Goal: Task Accomplishment & Management: Manage account settings

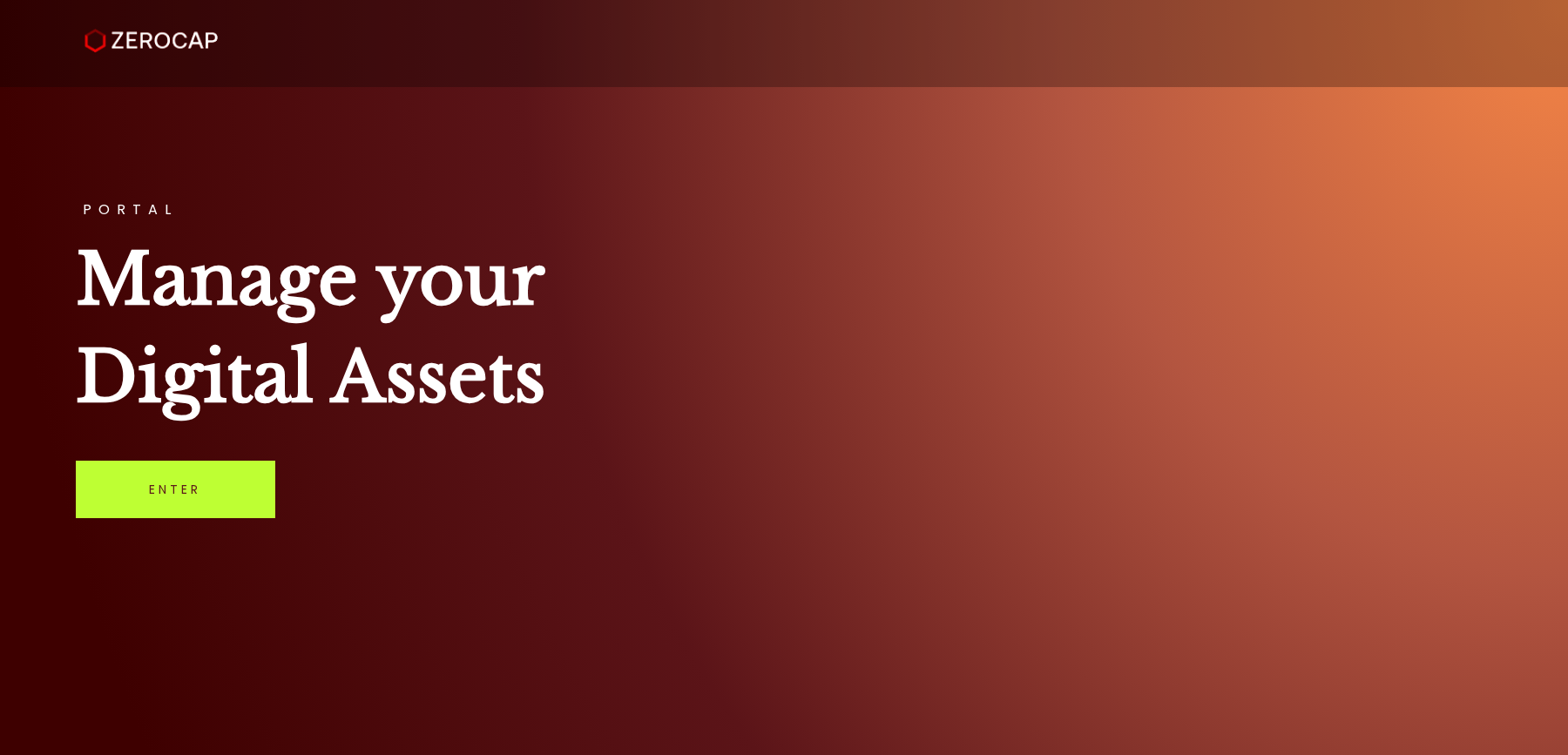
click at [152, 502] on link "Enter" at bounding box center [175, 489] width 200 height 57
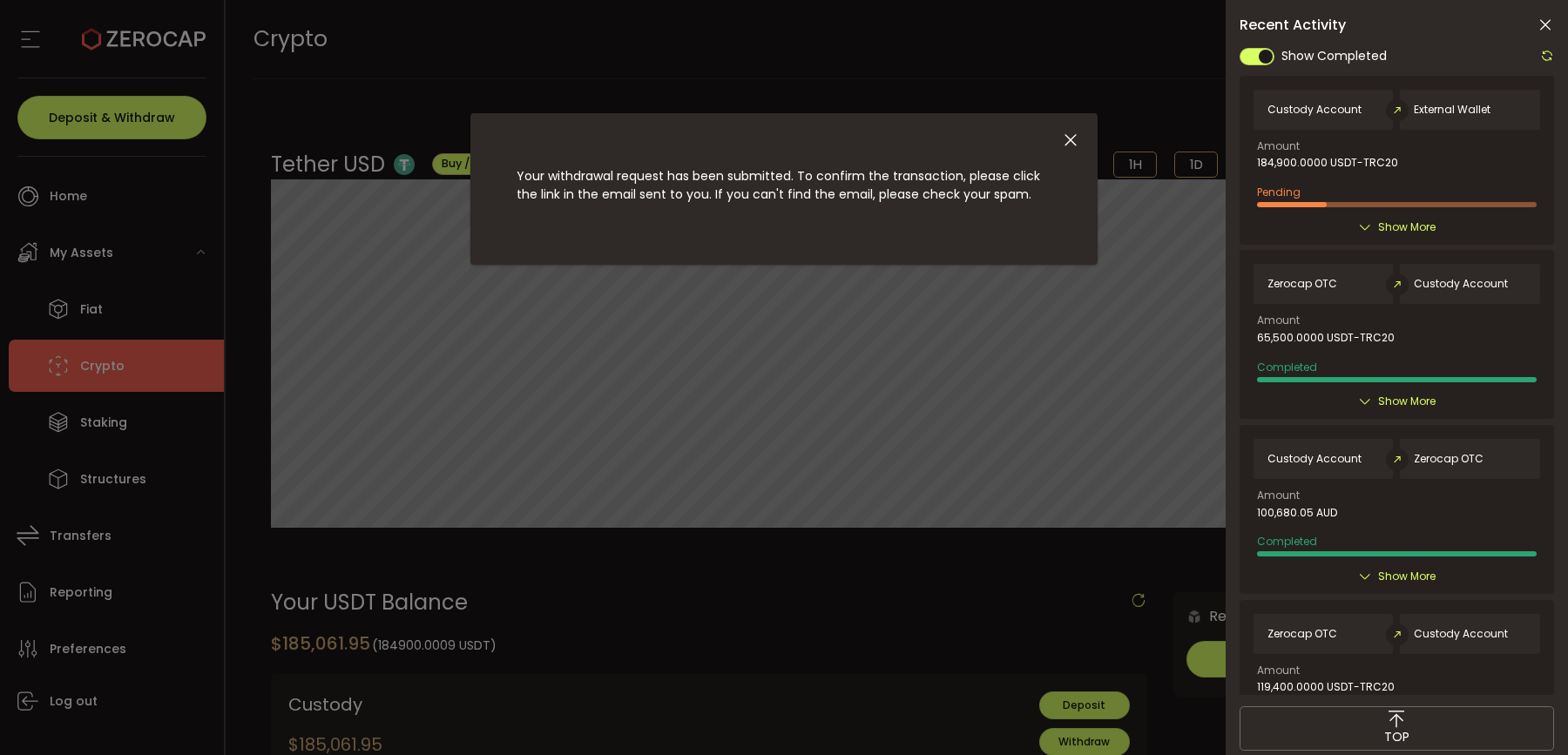
scroll to position [164, 0]
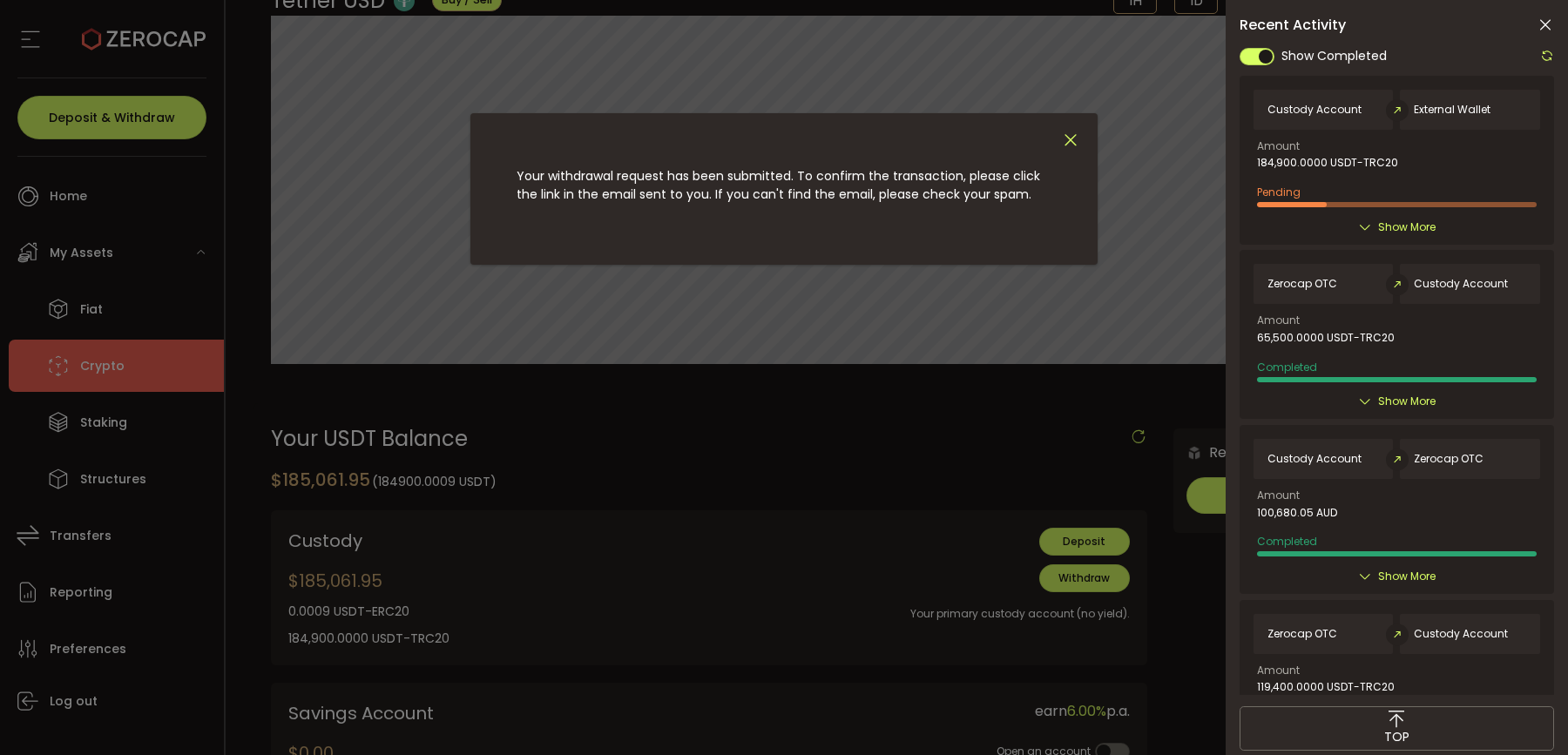
click at [1066, 146] on icon "Close" at bounding box center [1071, 140] width 19 height 19
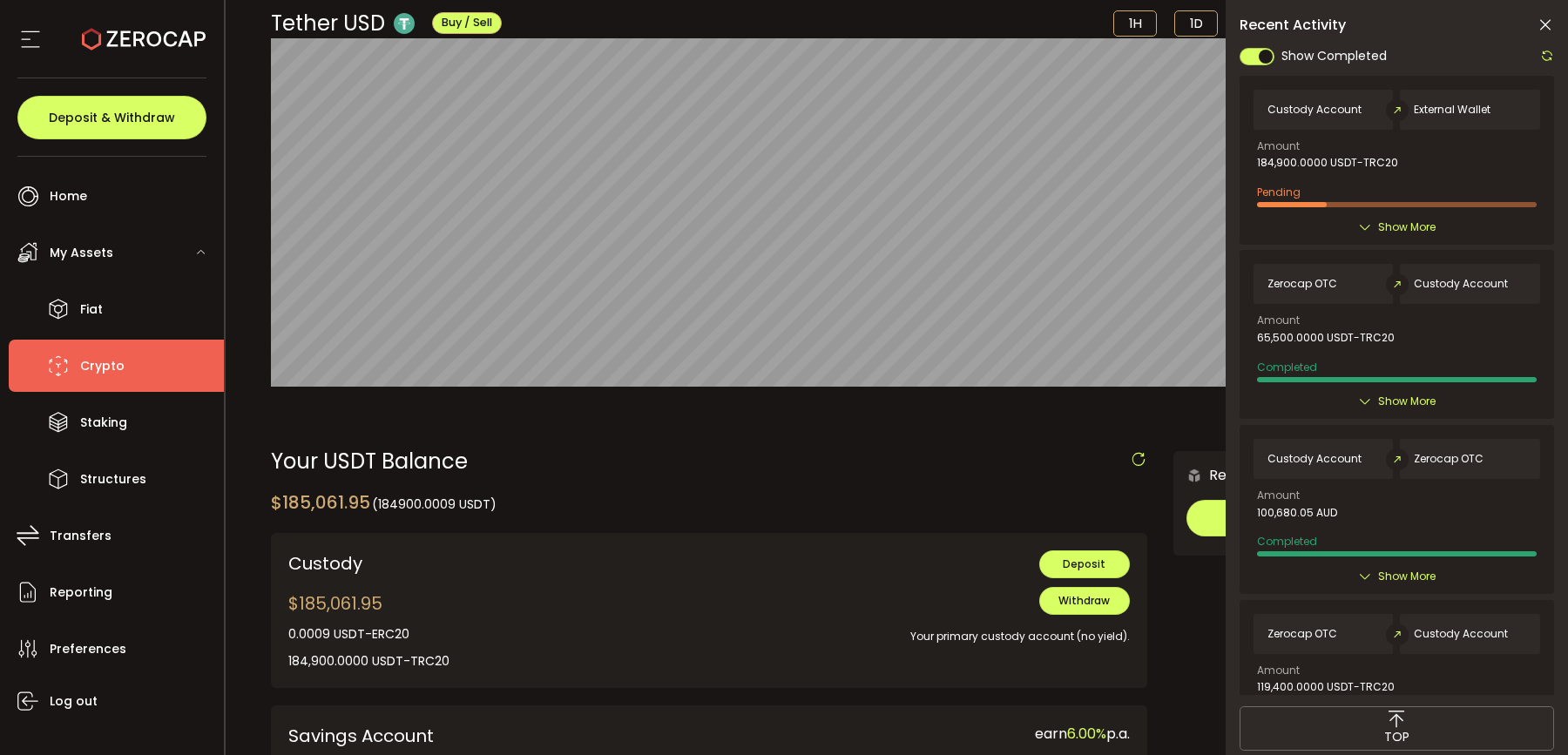
scroll to position [0, 0]
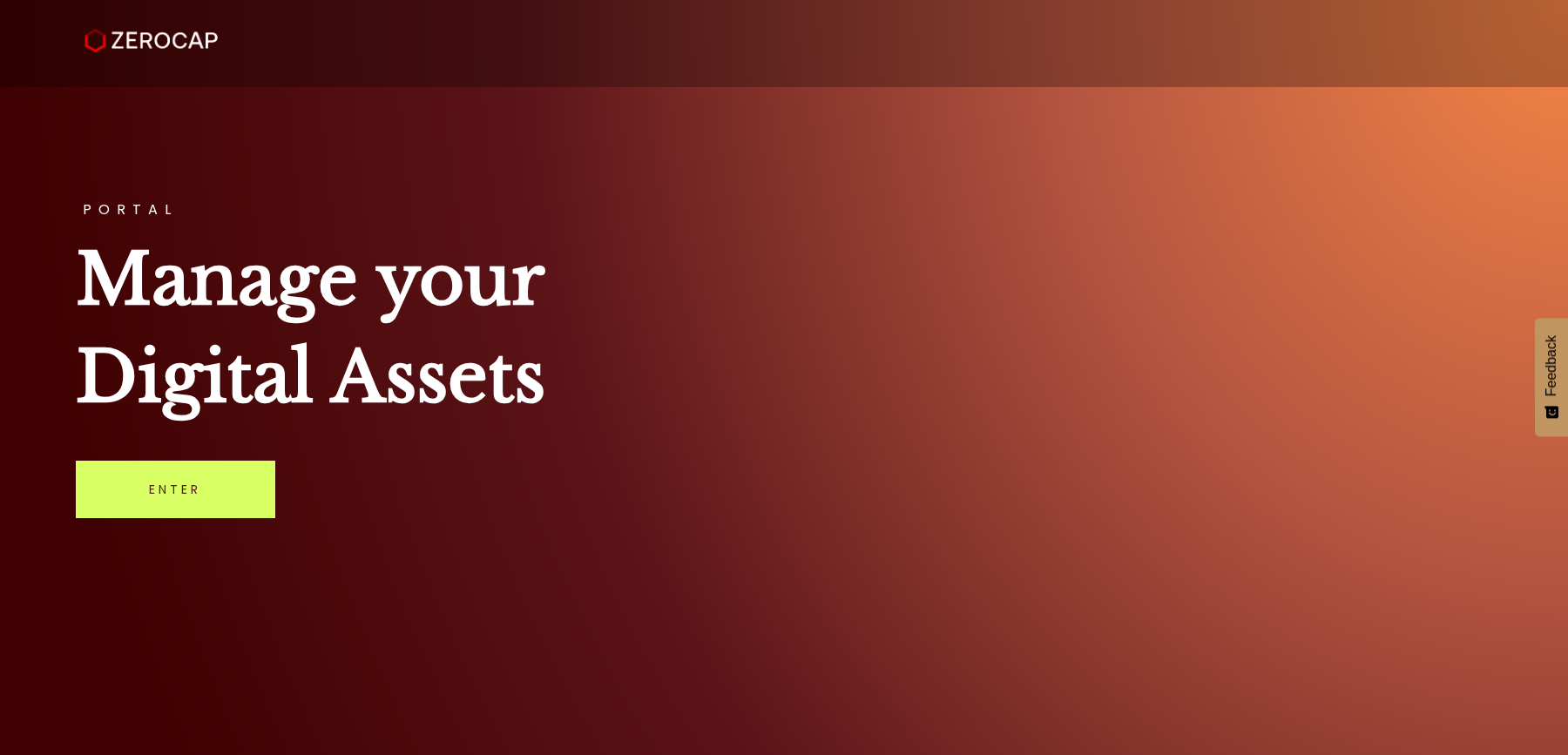
click at [198, 537] on div "PORTAL Manage your Digital Assets Enter" at bounding box center [784, 377] width 1568 height 755
click at [198, 516] on link "Enter" at bounding box center [175, 489] width 200 height 57
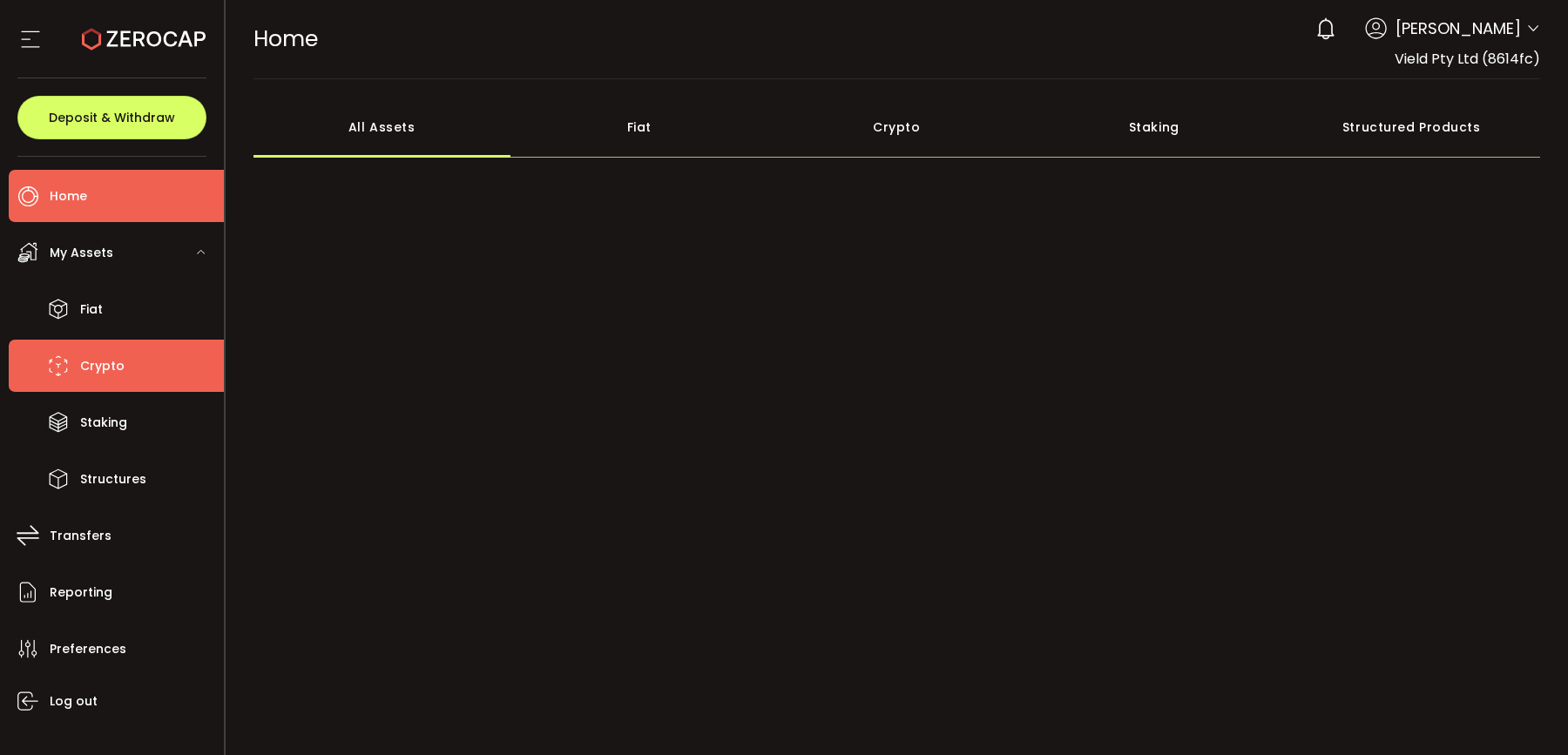
click at [100, 359] on span "Crypto" at bounding box center [102, 366] width 45 height 25
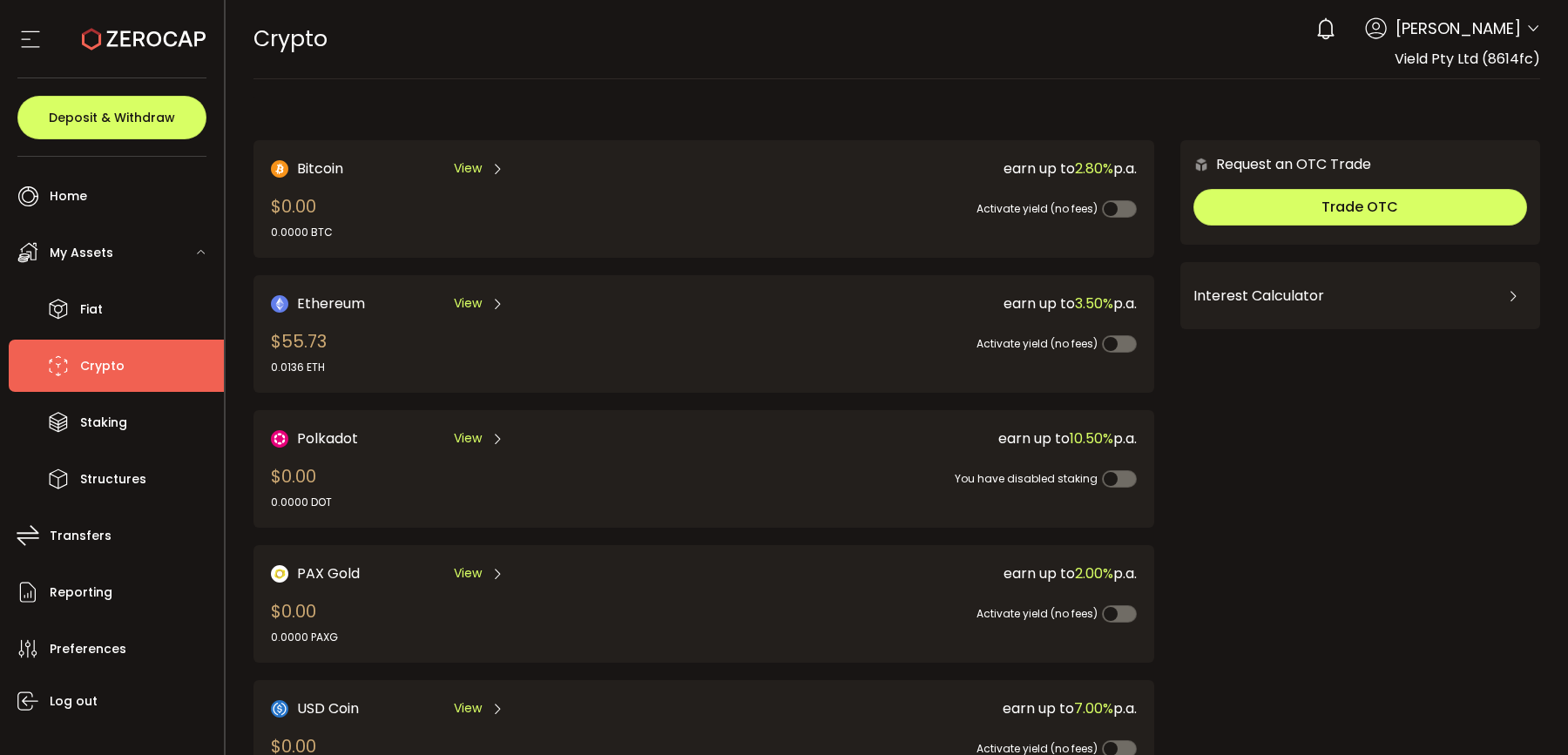
scroll to position [503, 0]
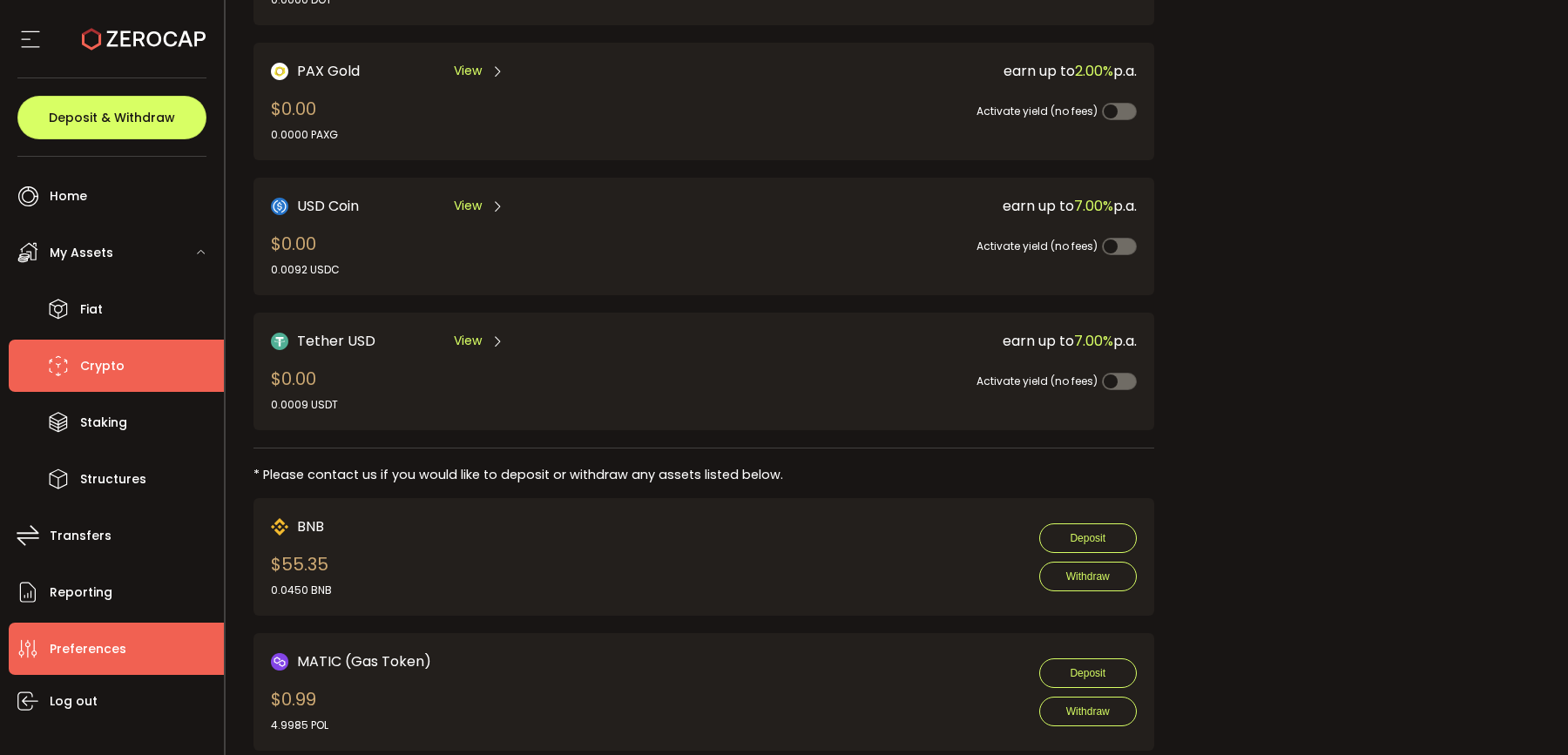
click at [114, 645] on span "Preferences" at bounding box center [88, 650] width 77 height 25
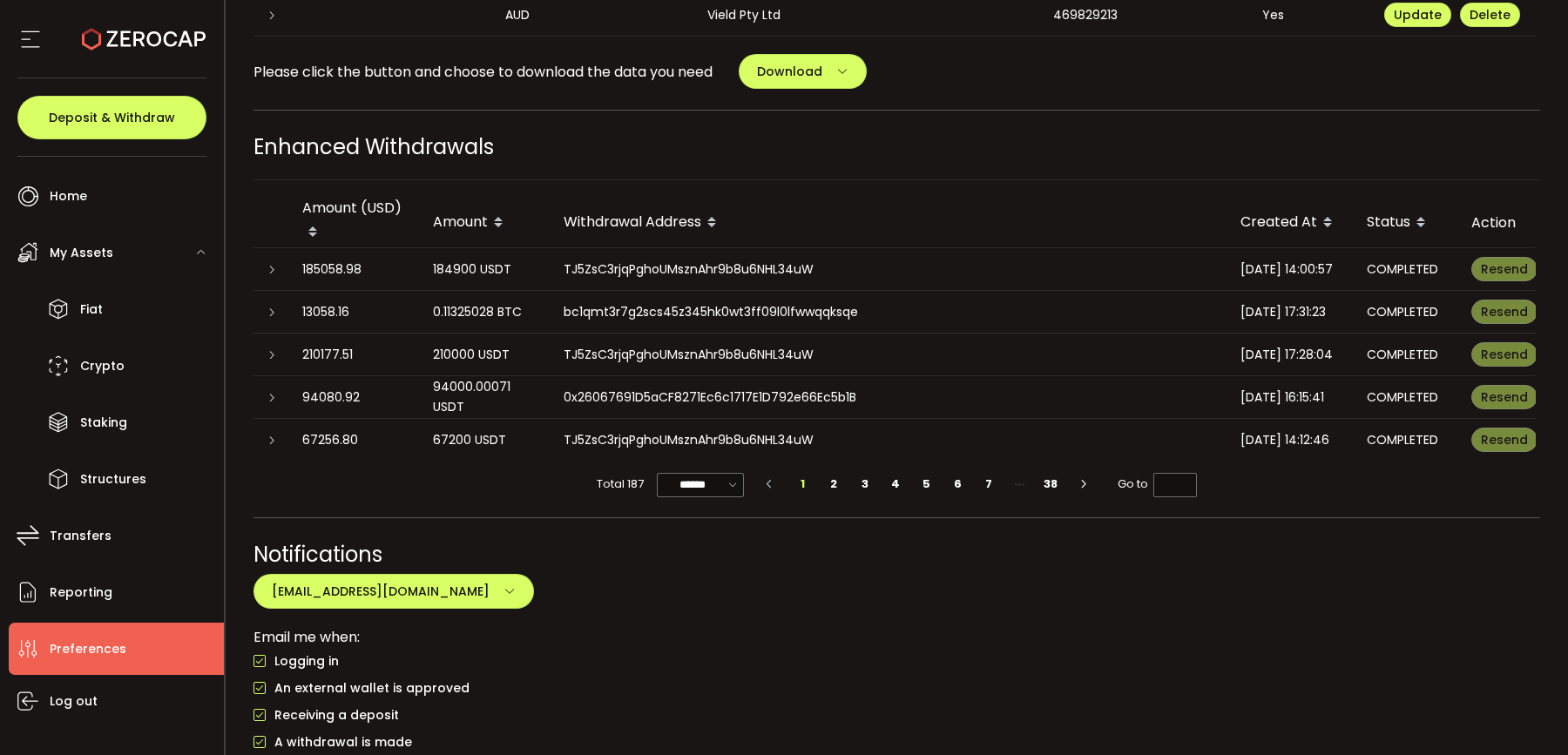
scroll to position [991, 0]
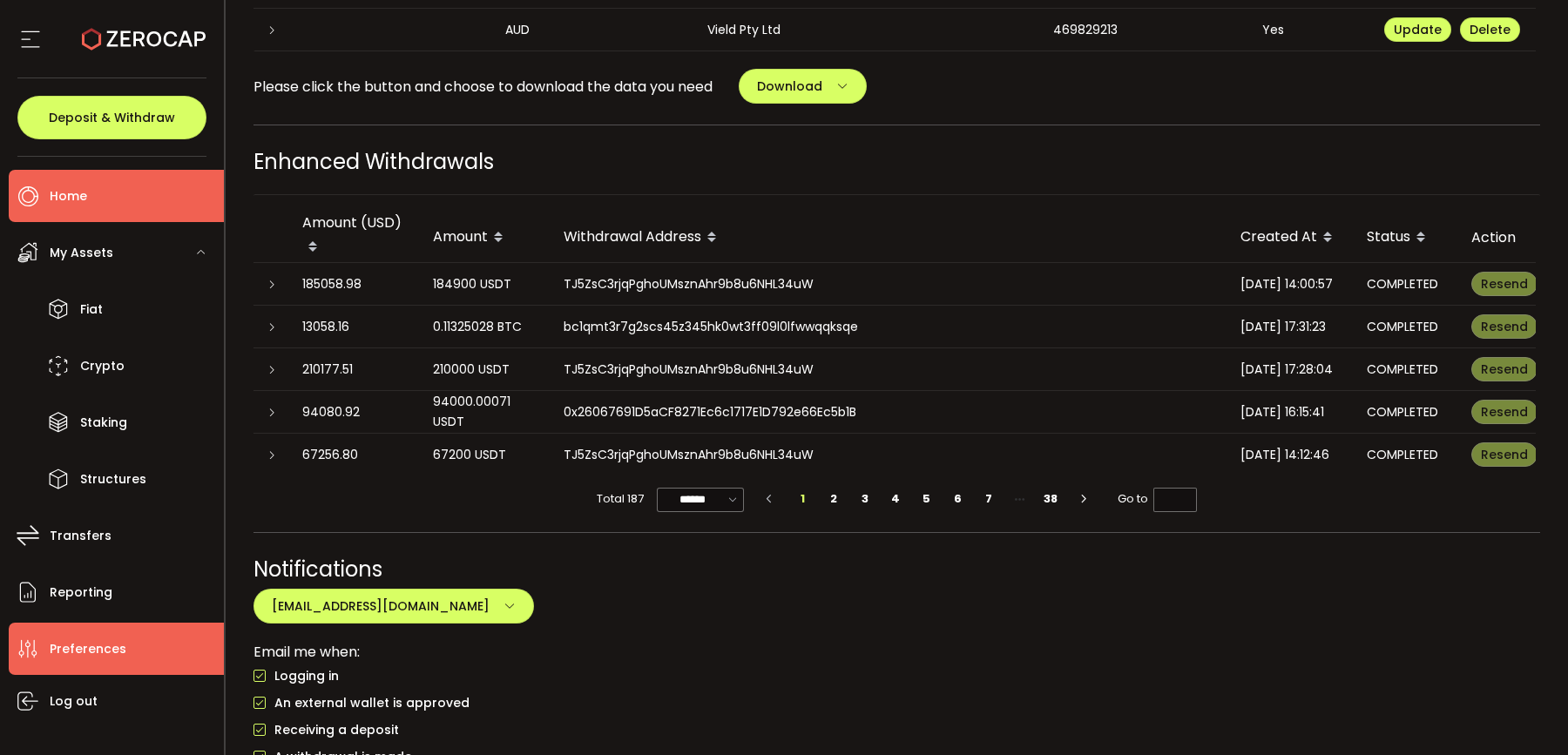
click at [114, 192] on li "Home" at bounding box center [116, 196] width 215 height 53
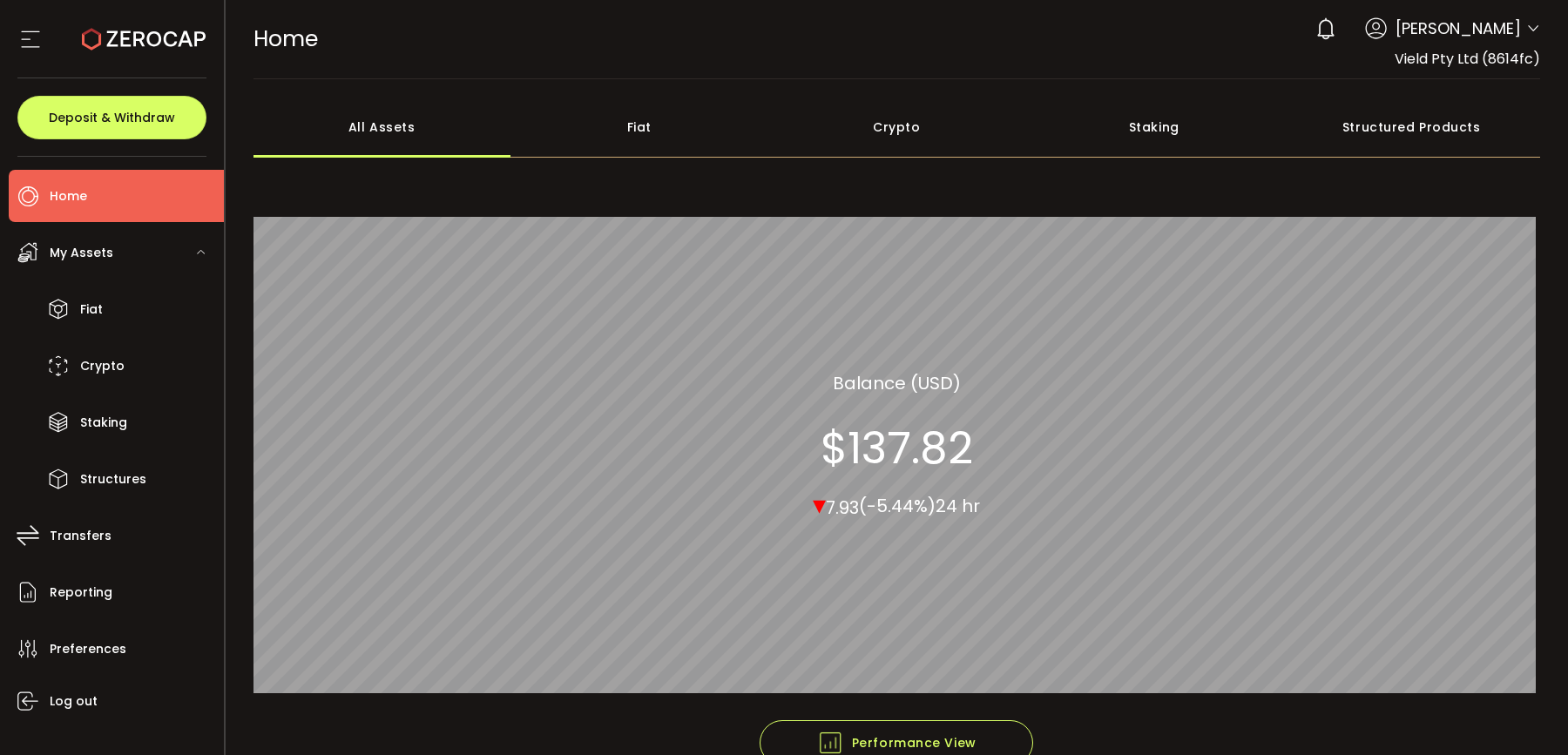
click at [1476, 29] on span "[PERSON_NAME]" at bounding box center [1458, 28] width 126 height 23
click at [1534, 27] on icon at bounding box center [1533, 28] width 14 height 14
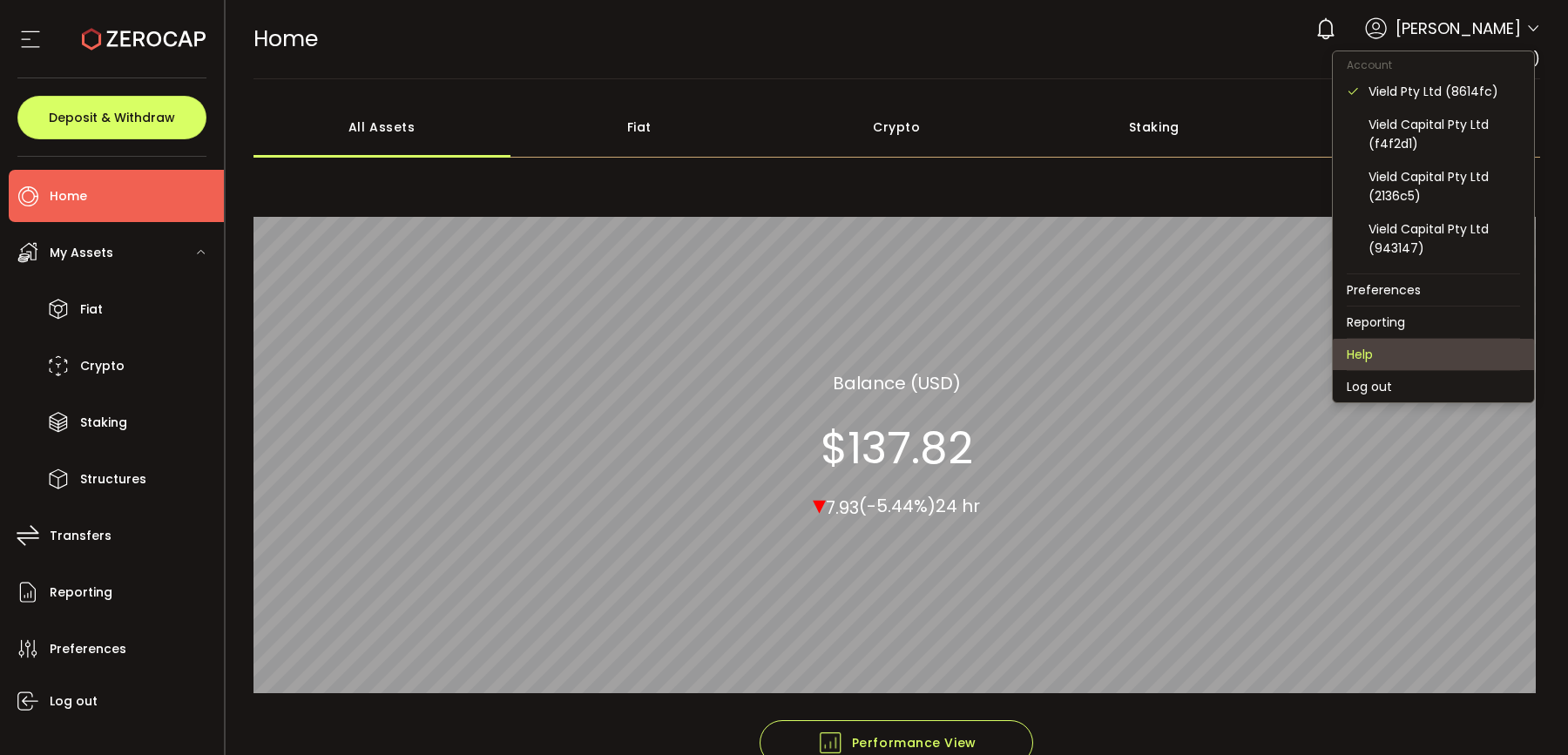
click at [1419, 350] on li "Help" at bounding box center [1434, 355] width 202 height 31
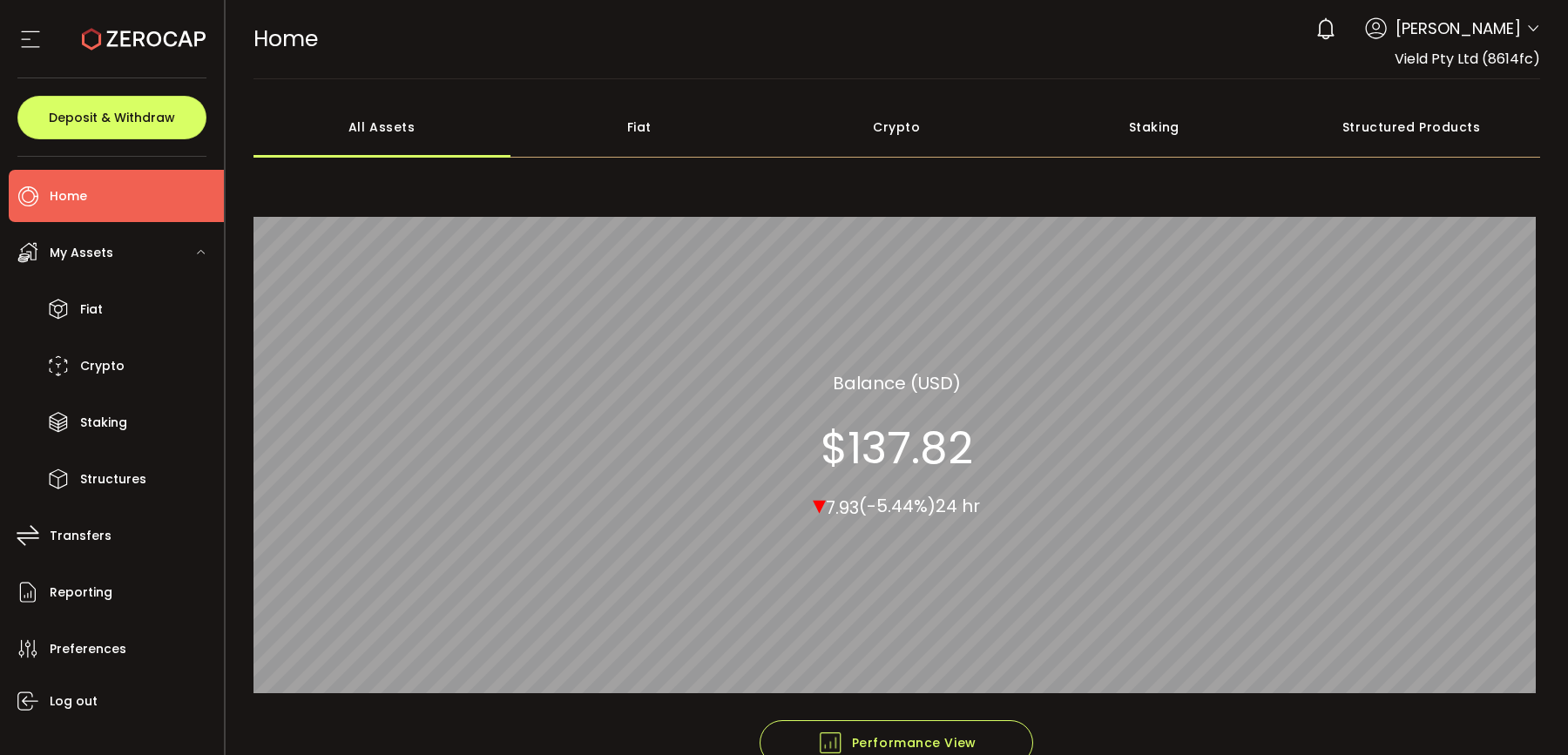
click at [1526, 28] on icon at bounding box center [1533, 28] width 14 height 14
click at [1365, 27] on icon at bounding box center [1376, 28] width 21 height 21
click at [1425, 32] on span "[PERSON_NAME]" at bounding box center [1458, 28] width 126 height 23
click at [1540, 37] on header "PDF is being processed and will download to your computer HOME Buy Power $0.00 …" at bounding box center [898, 39] width 1344 height 79
click at [1531, 28] on icon at bounding box center [1533, 28] width 14 height 14
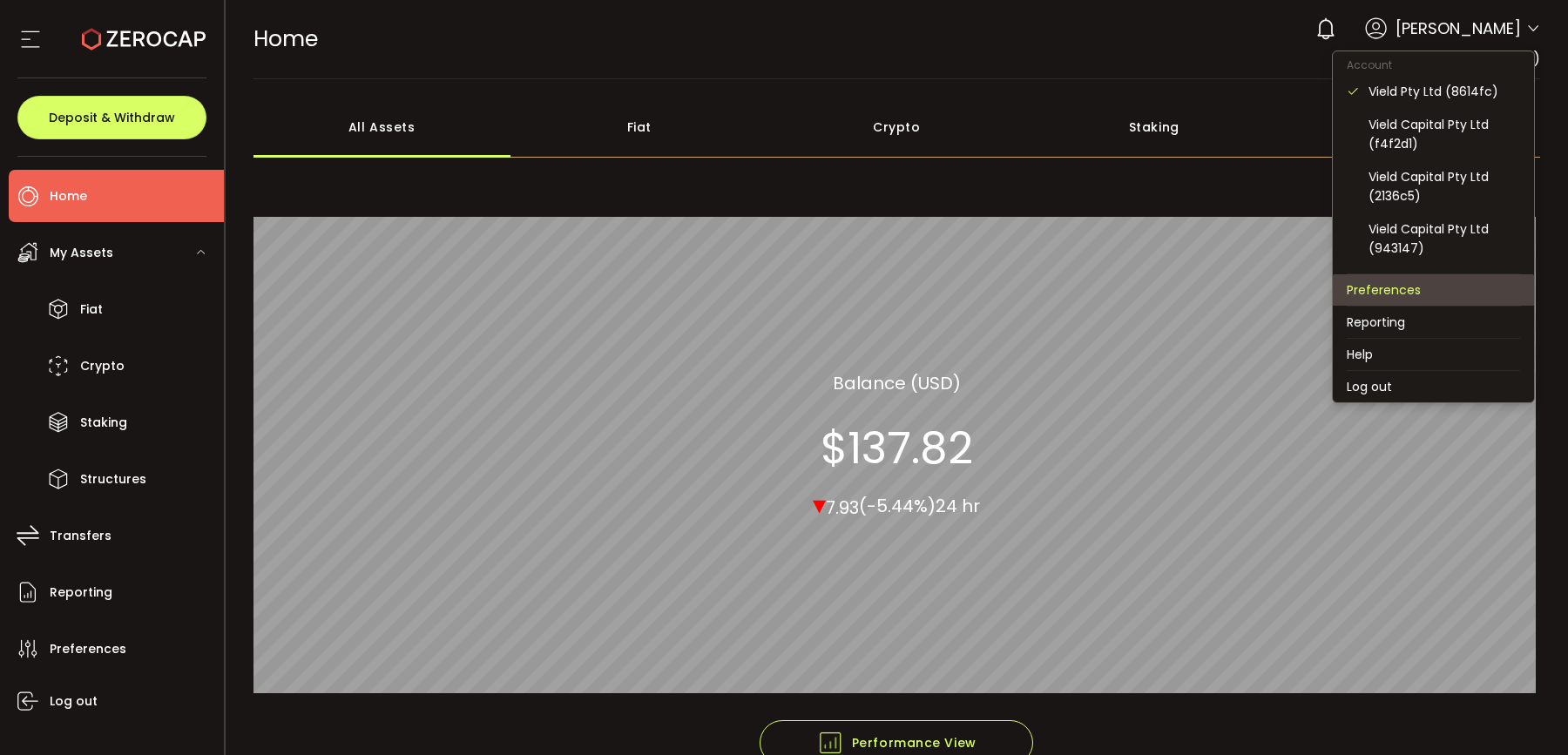
click at [1426, 296] on li "Preferences" at bounding box center [1434, 290] width 202 height 31
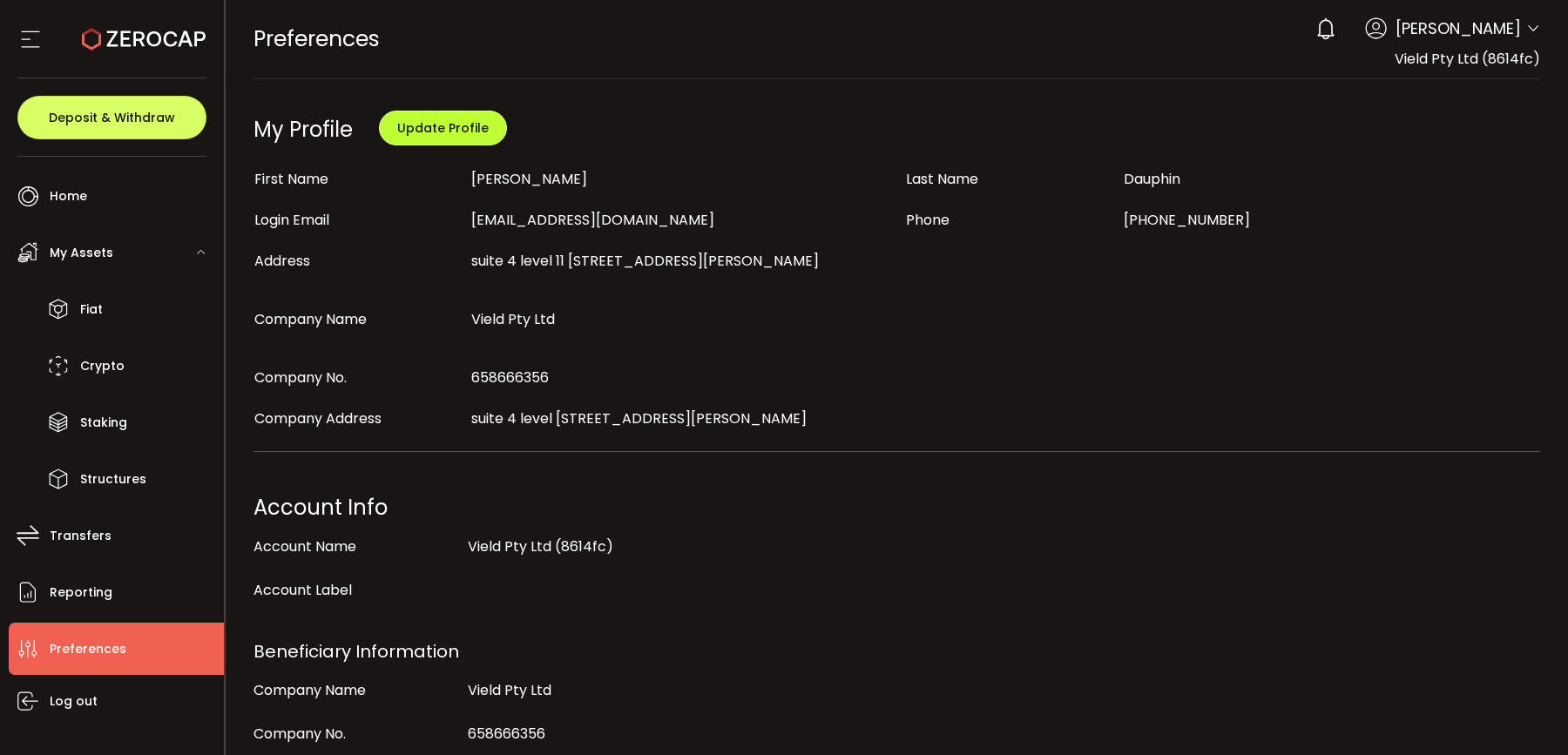
click at [460, 135] on span "Update Profile" at bounding box center [443, 128] width 92 height 18
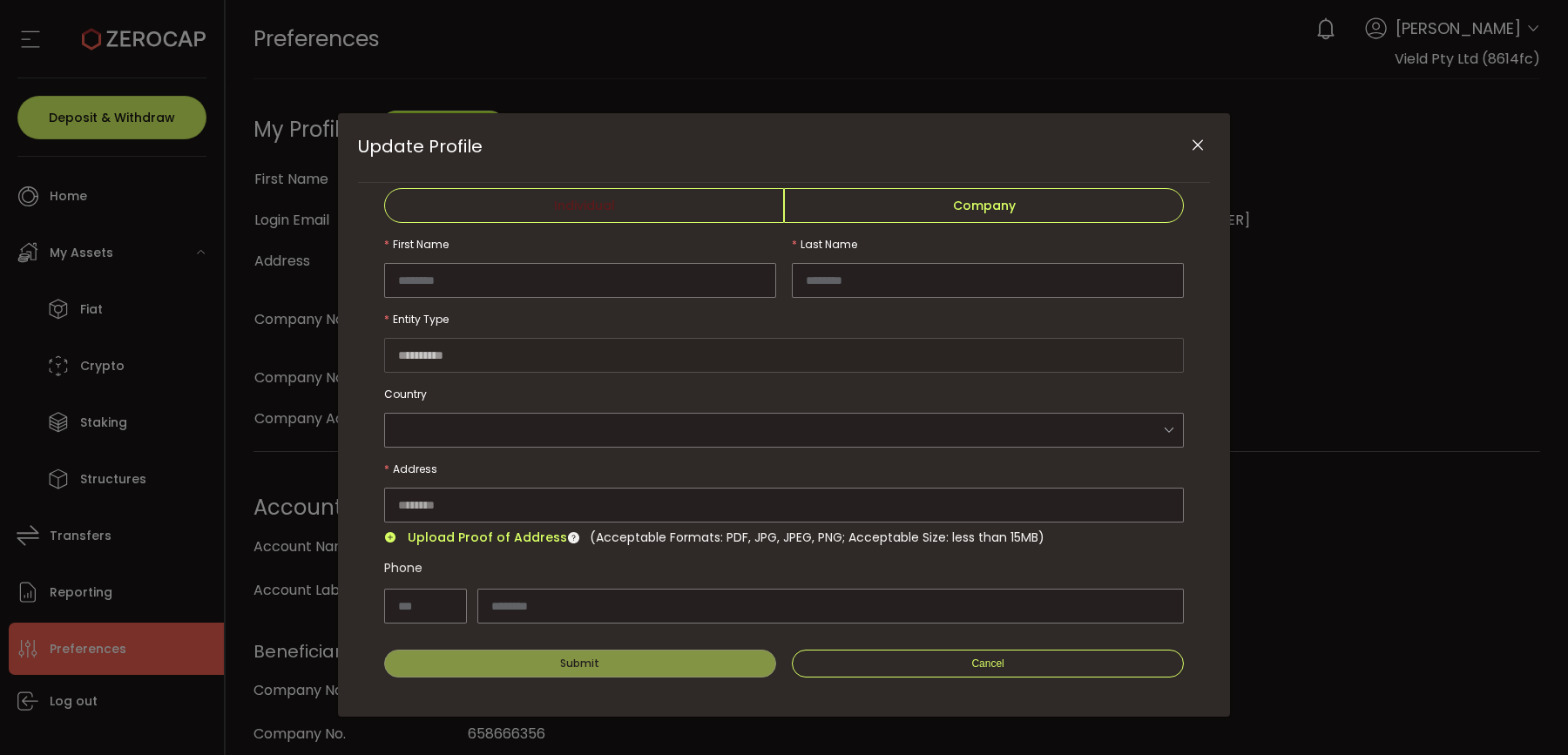
type input "*********"
type input "*******"
type input "*********"
type input "**********"
type input "***"
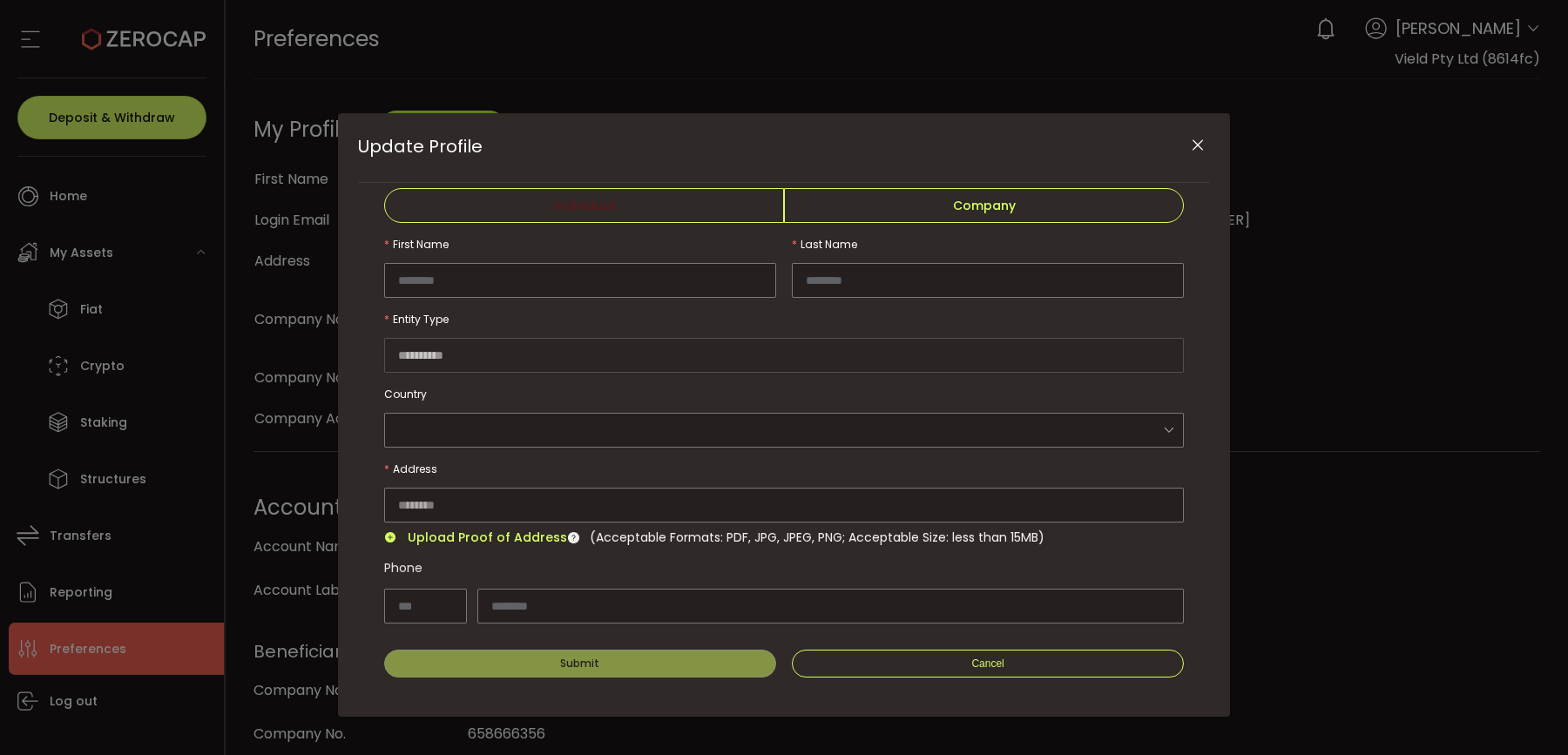
type input "*********"
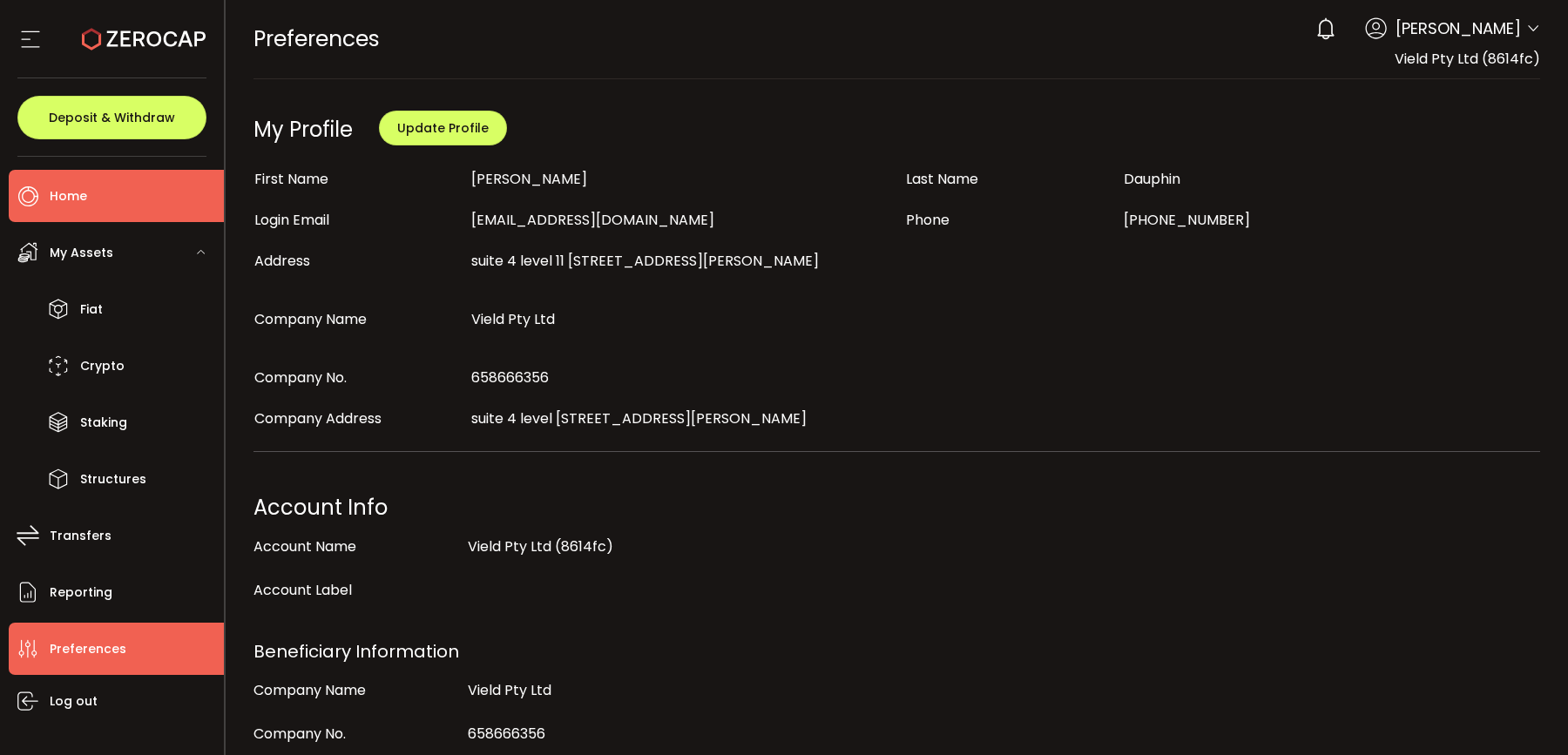
click at [94, 191] on li "Home" at bounding box center [116, 196] width 215 height 53
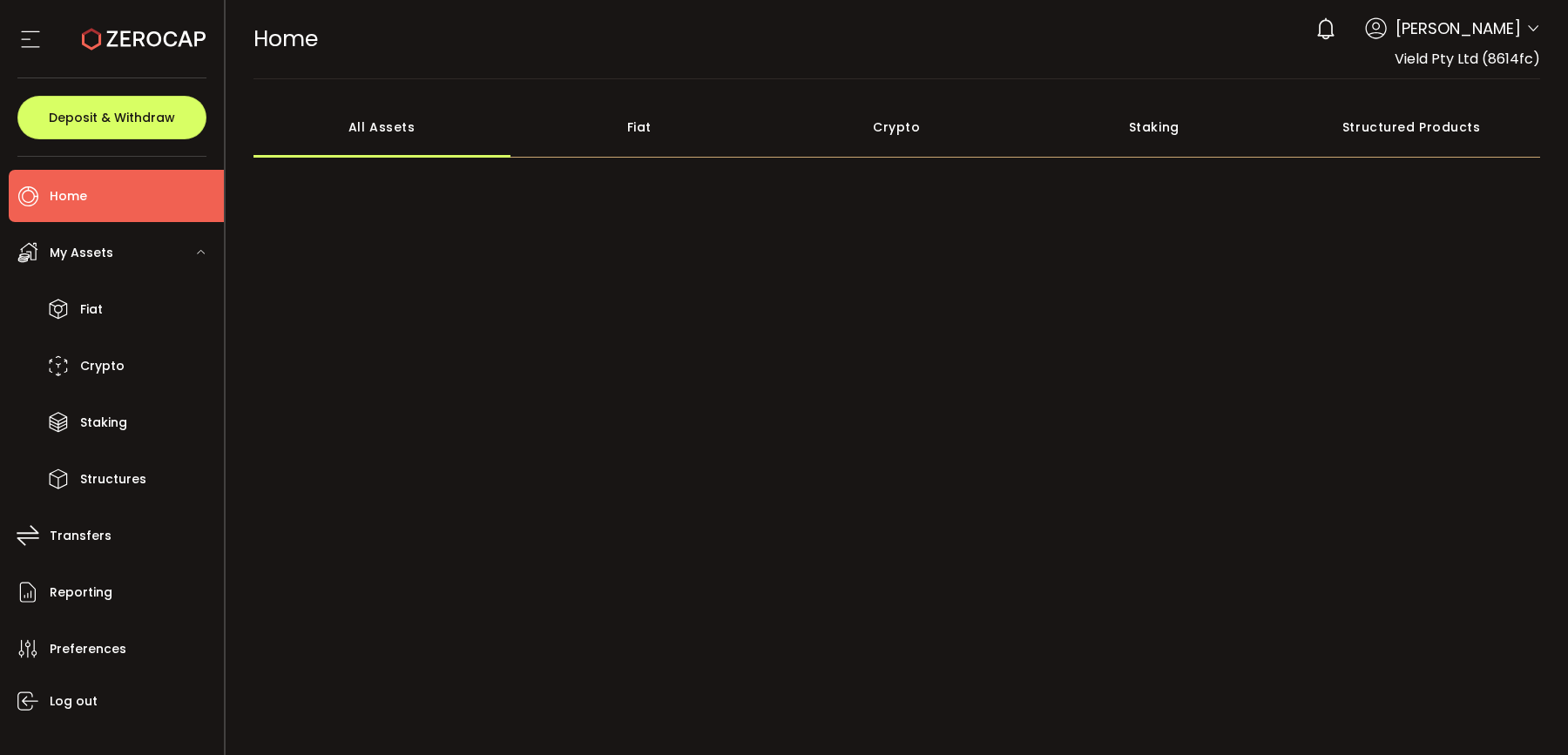
click at [1444, 43] on div "0 Alexander Dauphin Account Vield Pty Ltd (8614fc) Vield Capital Pty Ltd (f4f2d…" at bounding box center [1424, 28] width 234 height 38
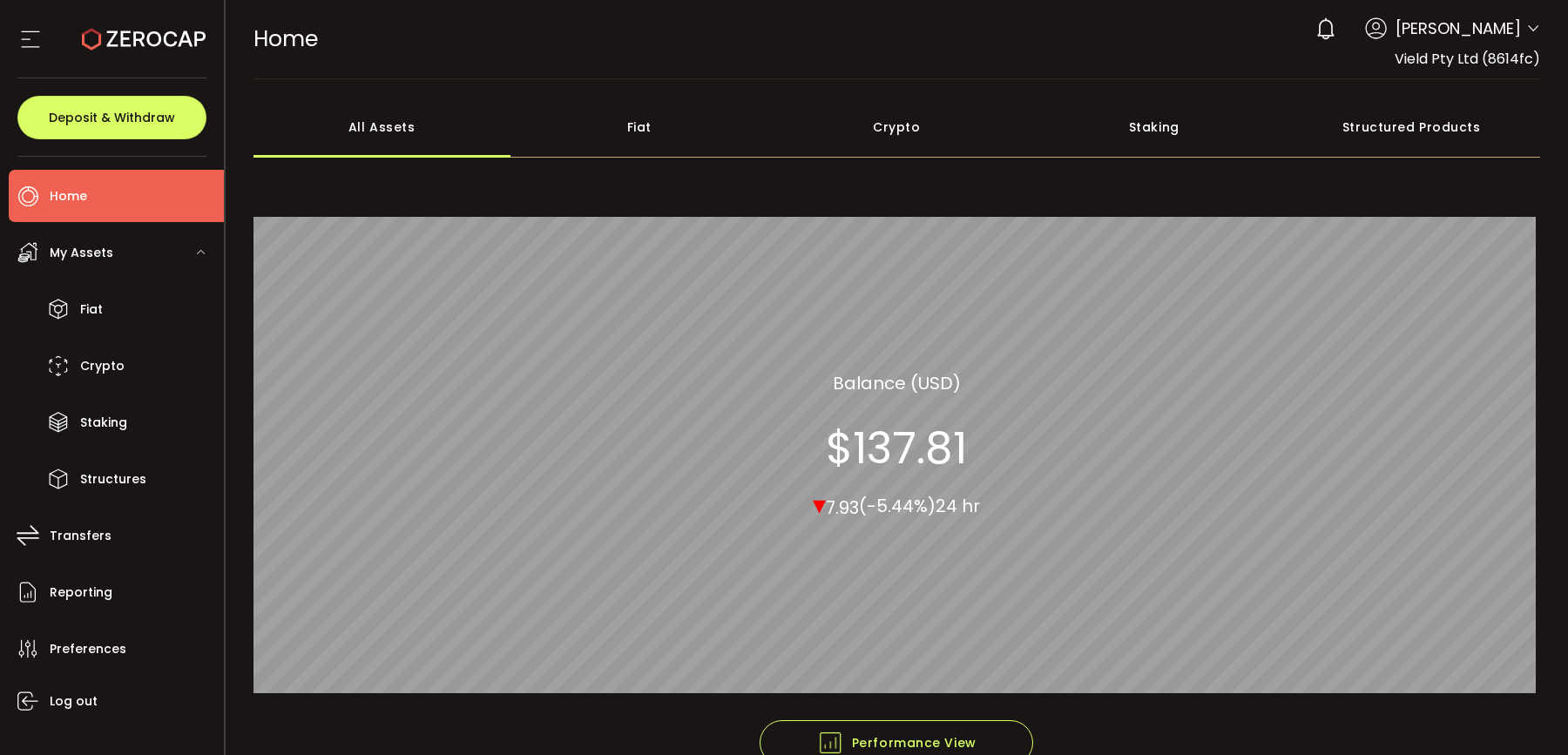
click at [1464, 30] on span "[PERSON_NAME]" at bounding box center [1458, 28] width 126 height 23
click at [1513, 30] on span "[PERSON_NAME]" at bounding box center [1458, 28] width 126 height 23
click at [1519, 29] on div "0 Alexander Dauphin Account Vield Pty Ltd (8614fc) Vield Capital Pty Ltd (f4f2d…" at bounding box center [1424, 28] width 234 height 38
click at [1526, 29] on icon at bounding box center [1533, 28] width 14 height 14
click at [1526, 25] on icon at bounding box center [1533, 28] width 14 height 14
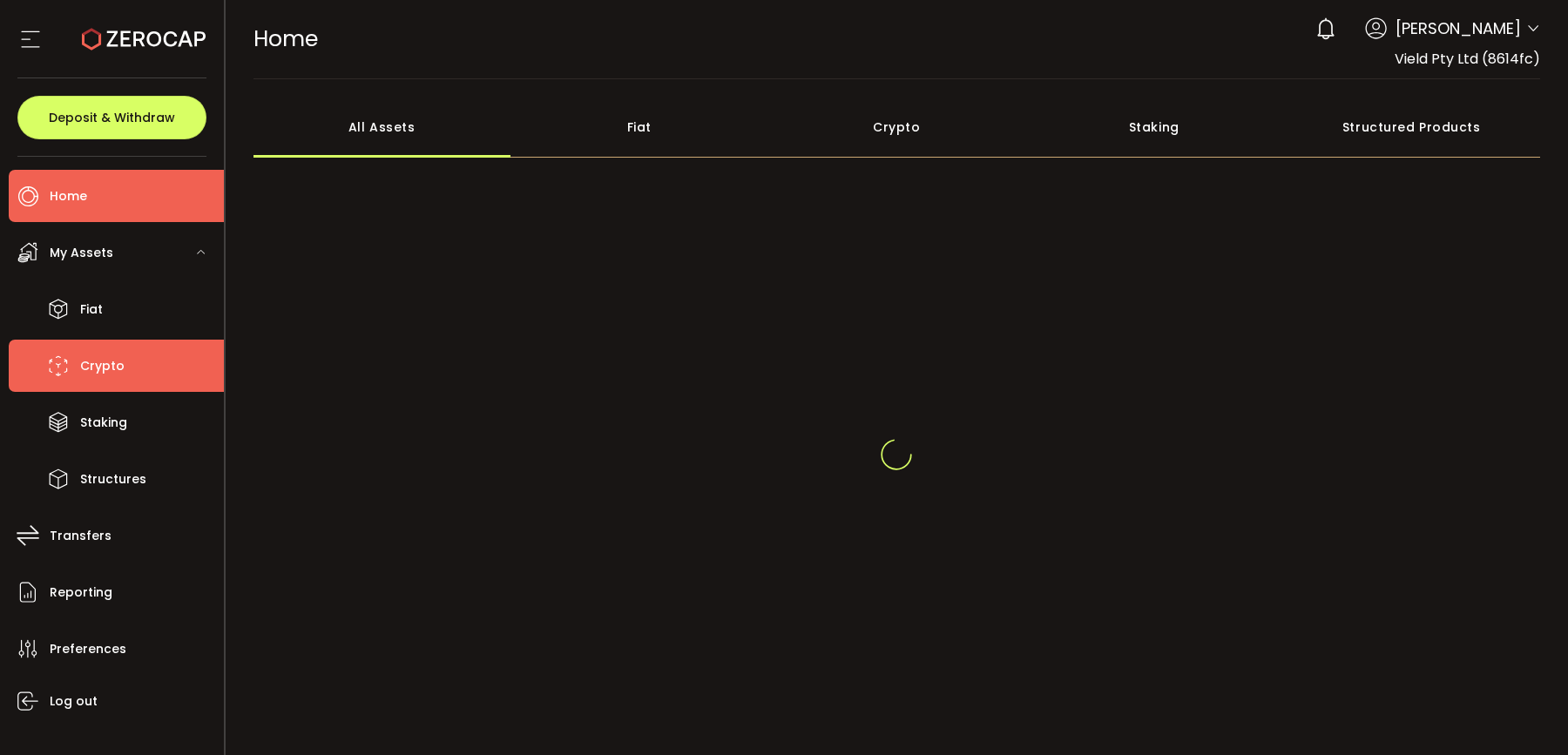
click at [135, 371] on li "Crypto" at bounding box center [116, 366] width 215 height 53
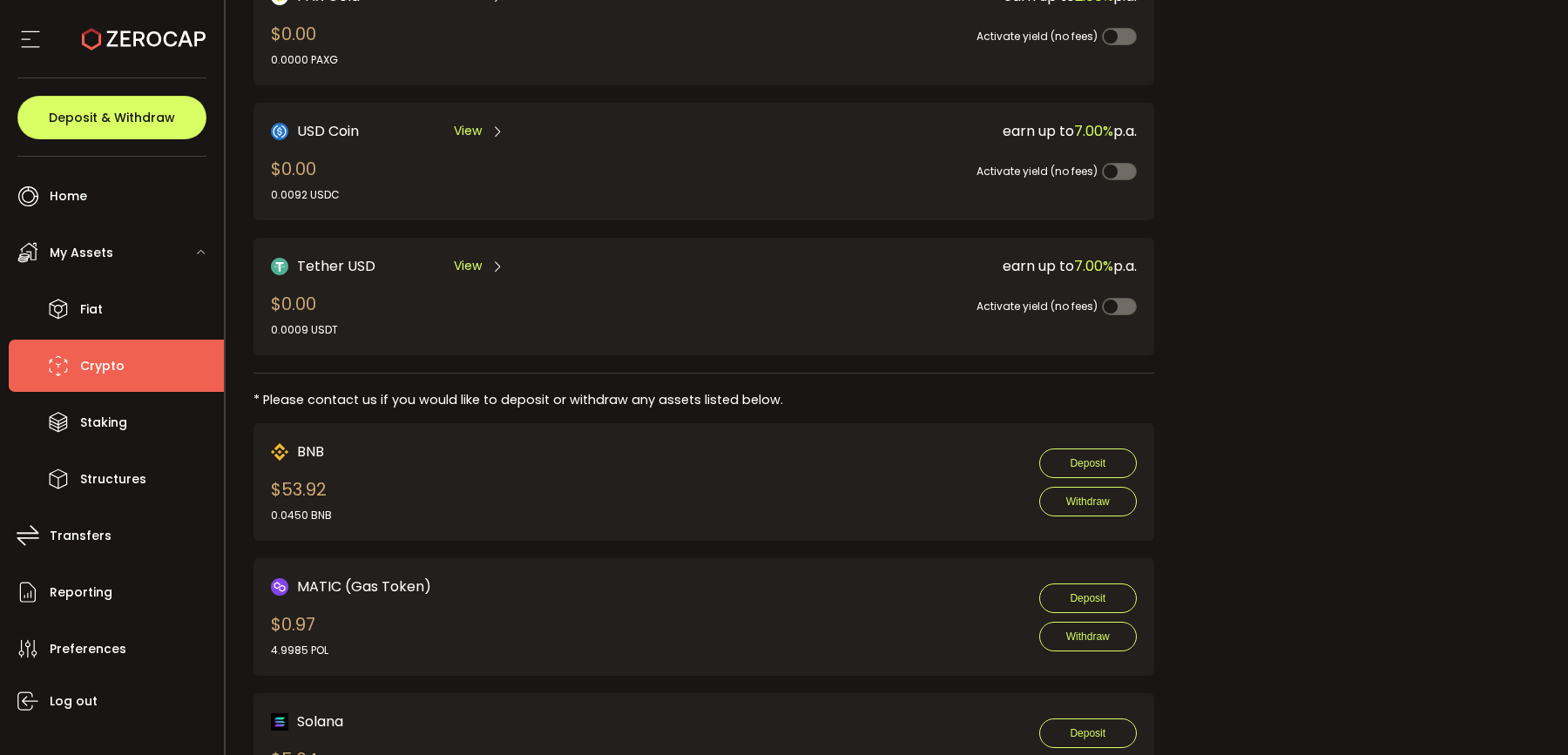
scroll to position [558, 0]
